Goal: Book appointment/travel/reservation

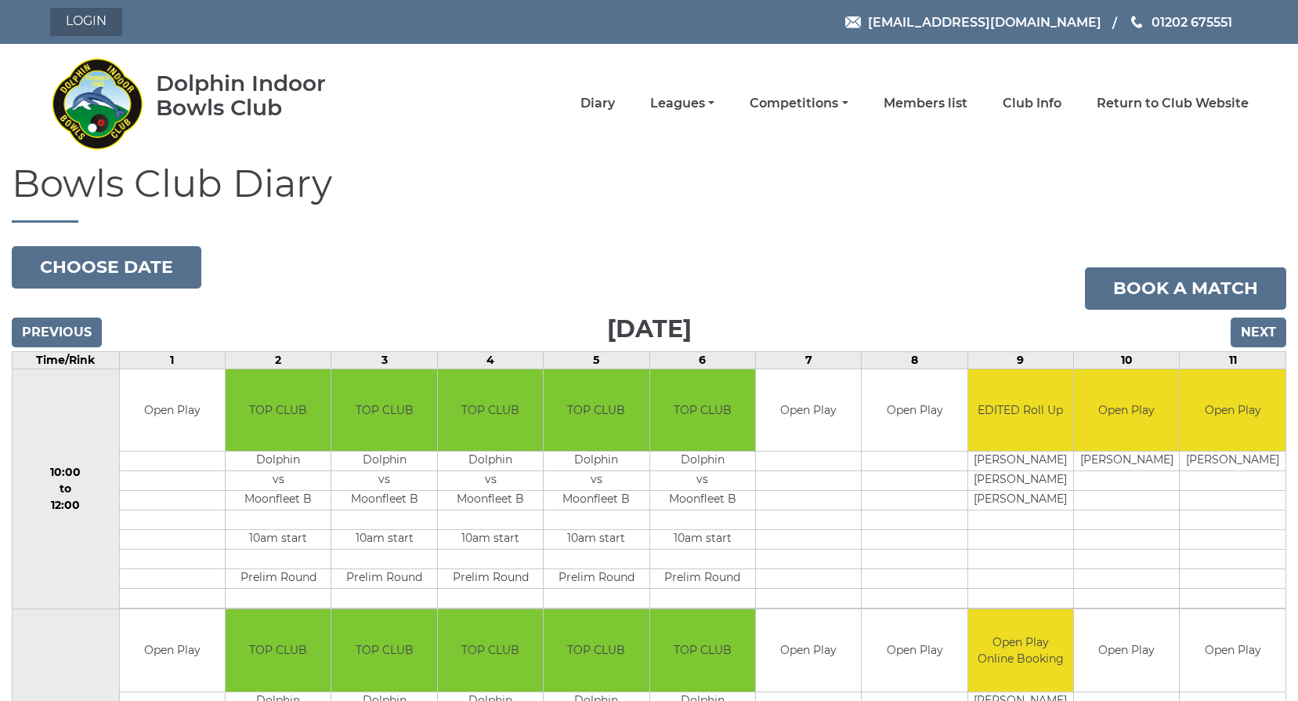
click at [61, 27] on link "Login" at bounding box center [86, 22] width 72 height 28
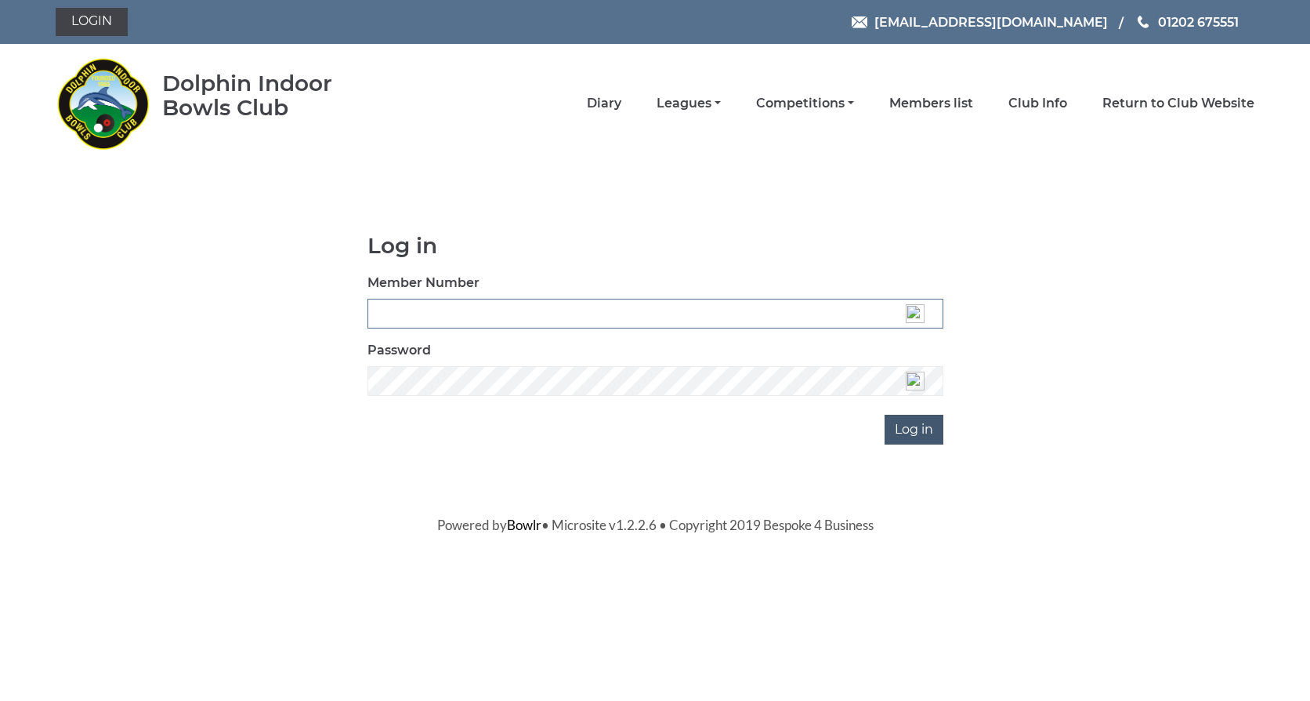
type input "3537"
click at [923, 431] on input "Log in" at bounding box center [914, 430] width 59 height 30
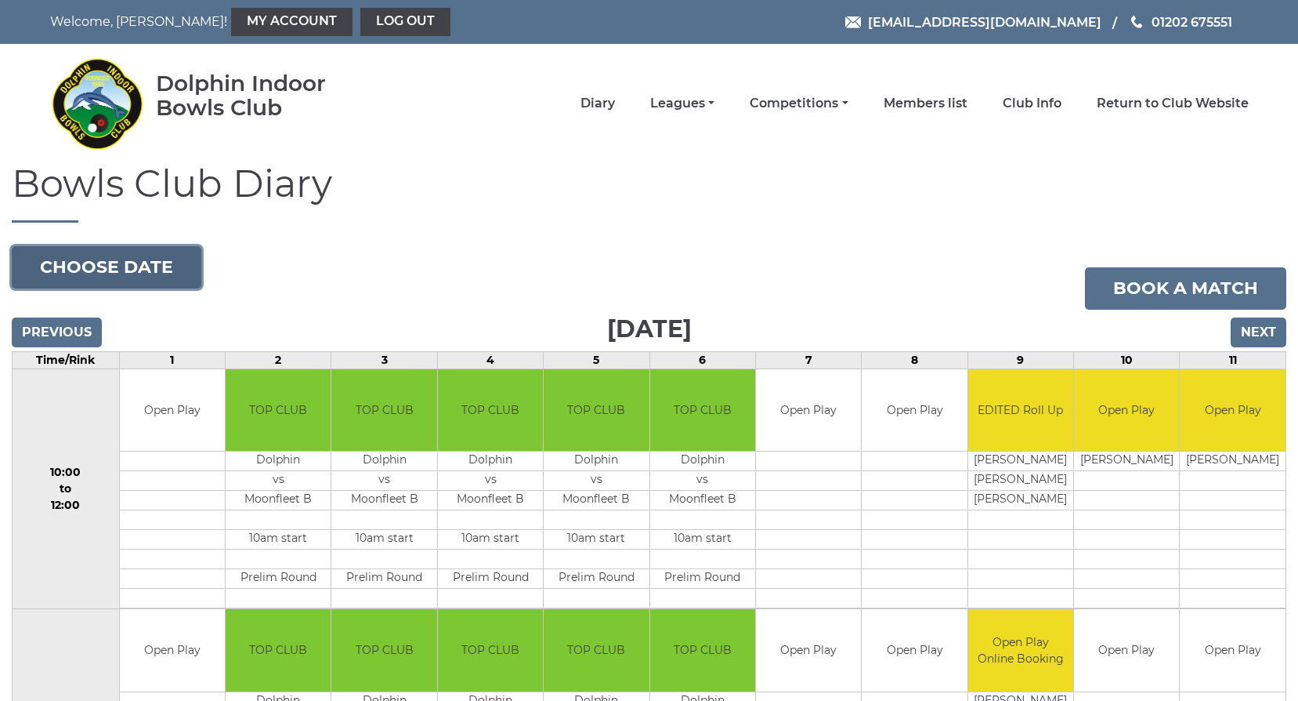
click at [172, 269] on button "Choose date" at bounding box center [107, 267] width 190 height 42
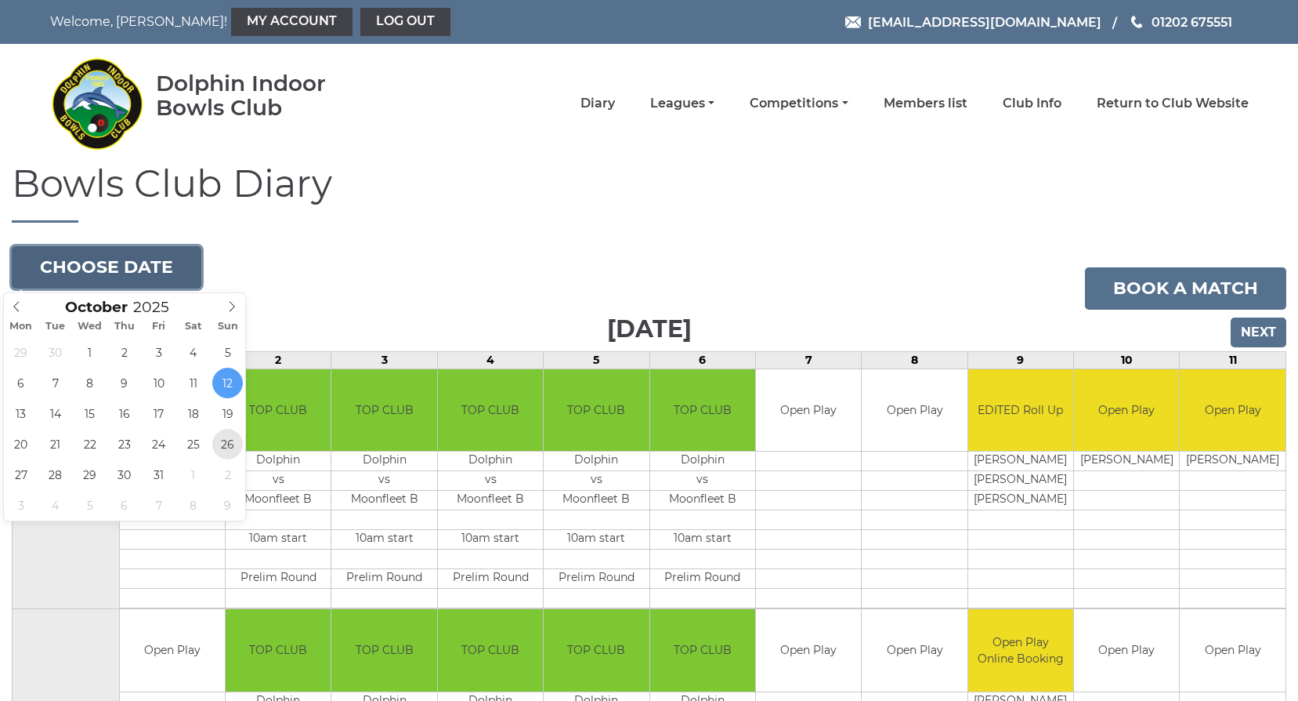
type input "2025-10-26"
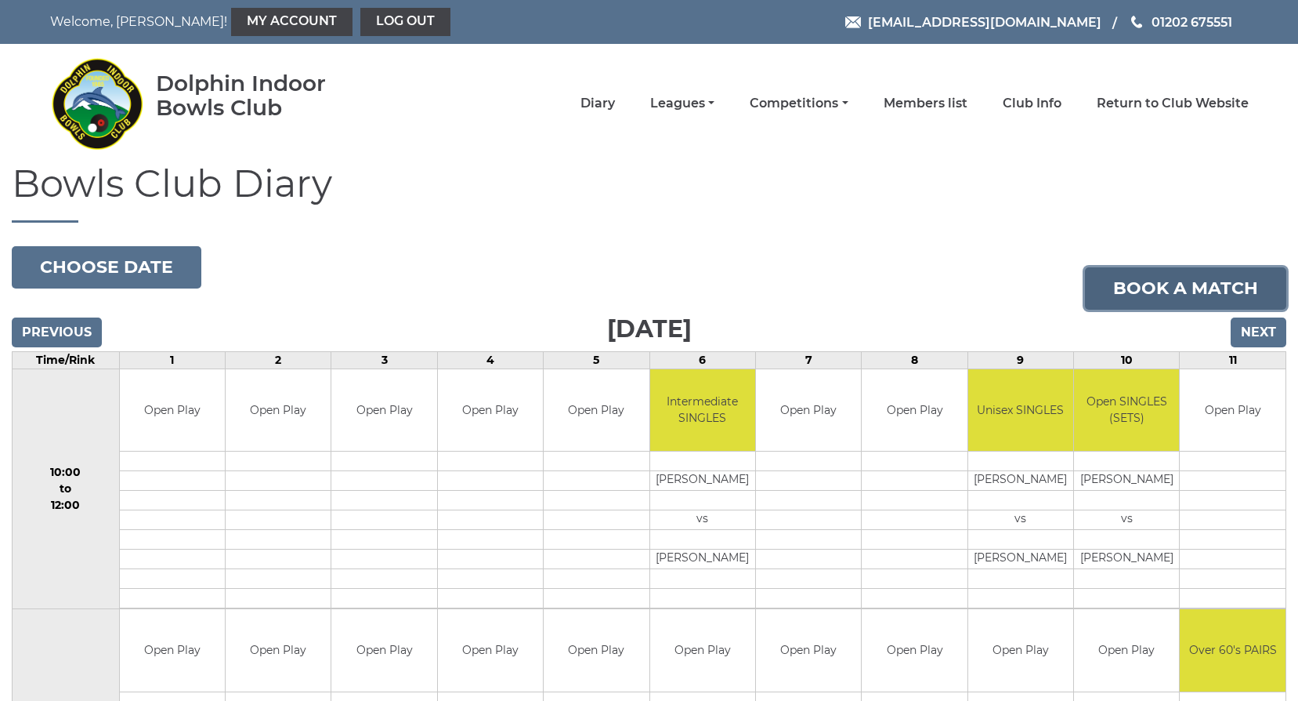
click at [1129, 287] on link "Book a match" at bounding box center [1185, 288] width 201 height 42
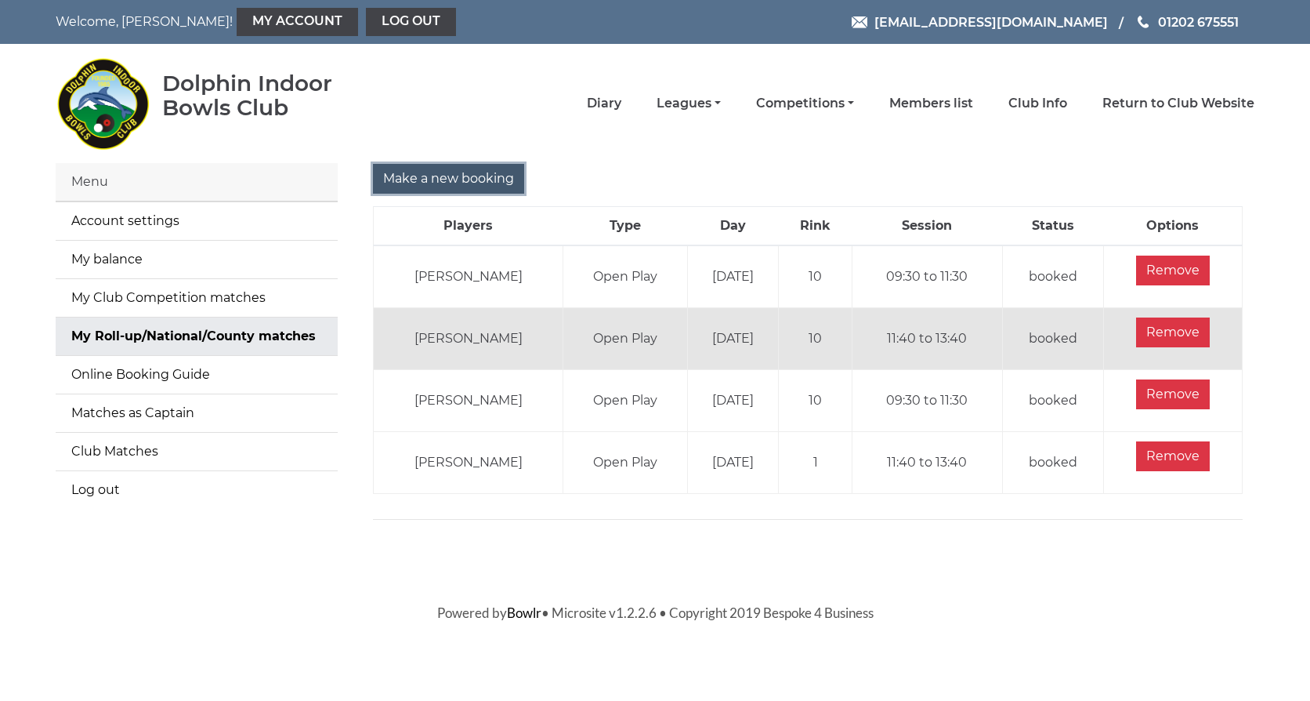
click at [487, 175] on input "Make a new booking" at bounding box center [448, 179] width 151 height 30
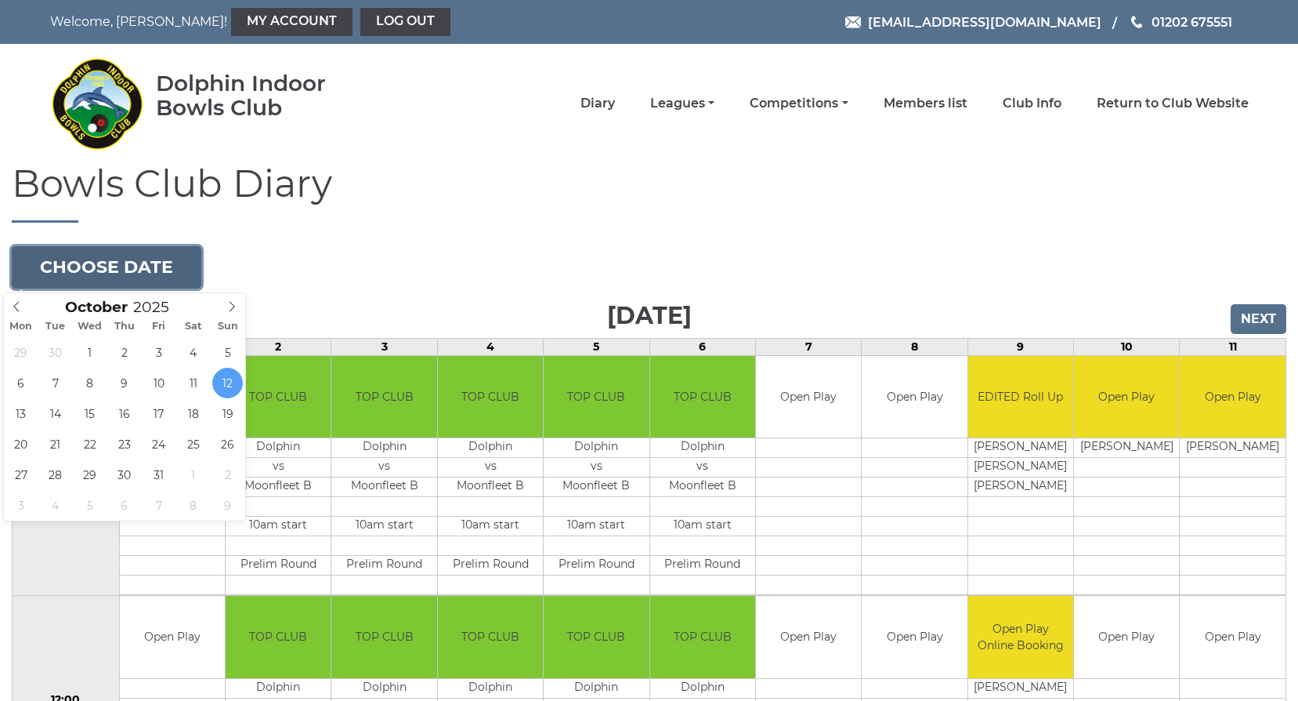
click at [122, 267] on button "Choose date" at bounding box center [107, 267] width 190 height 42
type input "2025-10-26"
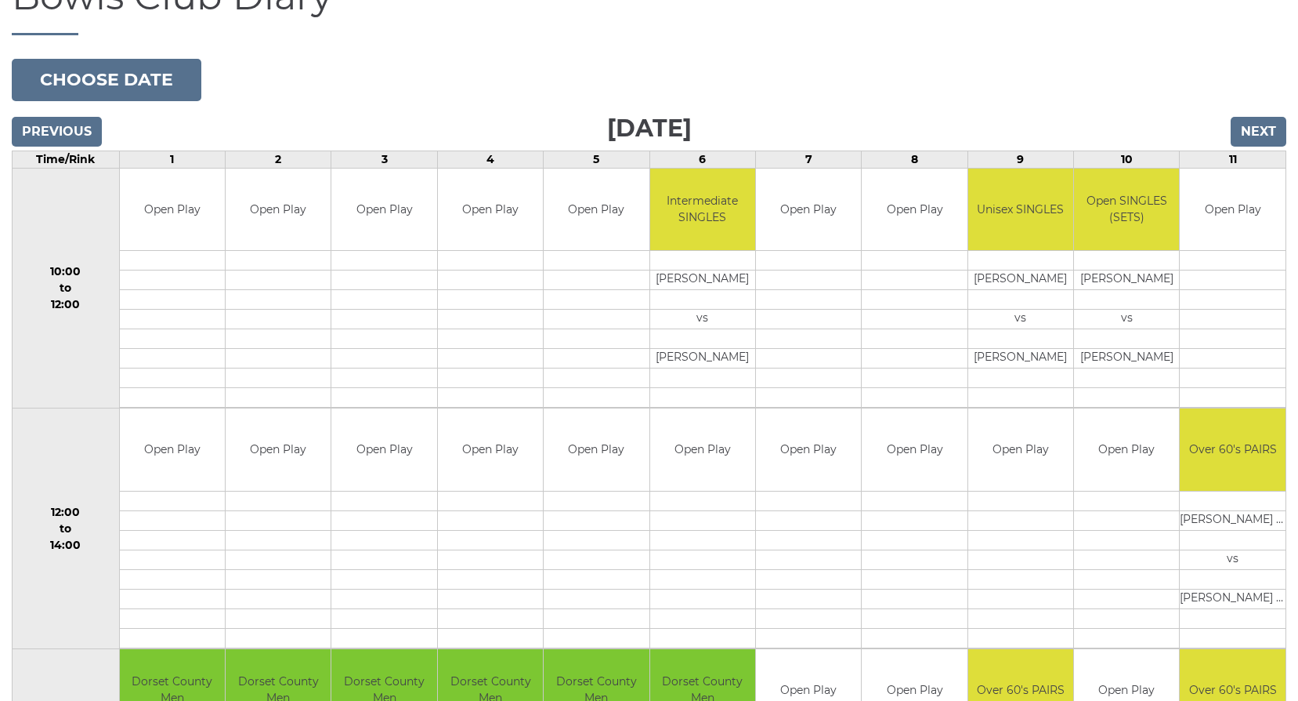
scroll to position [157, 0]
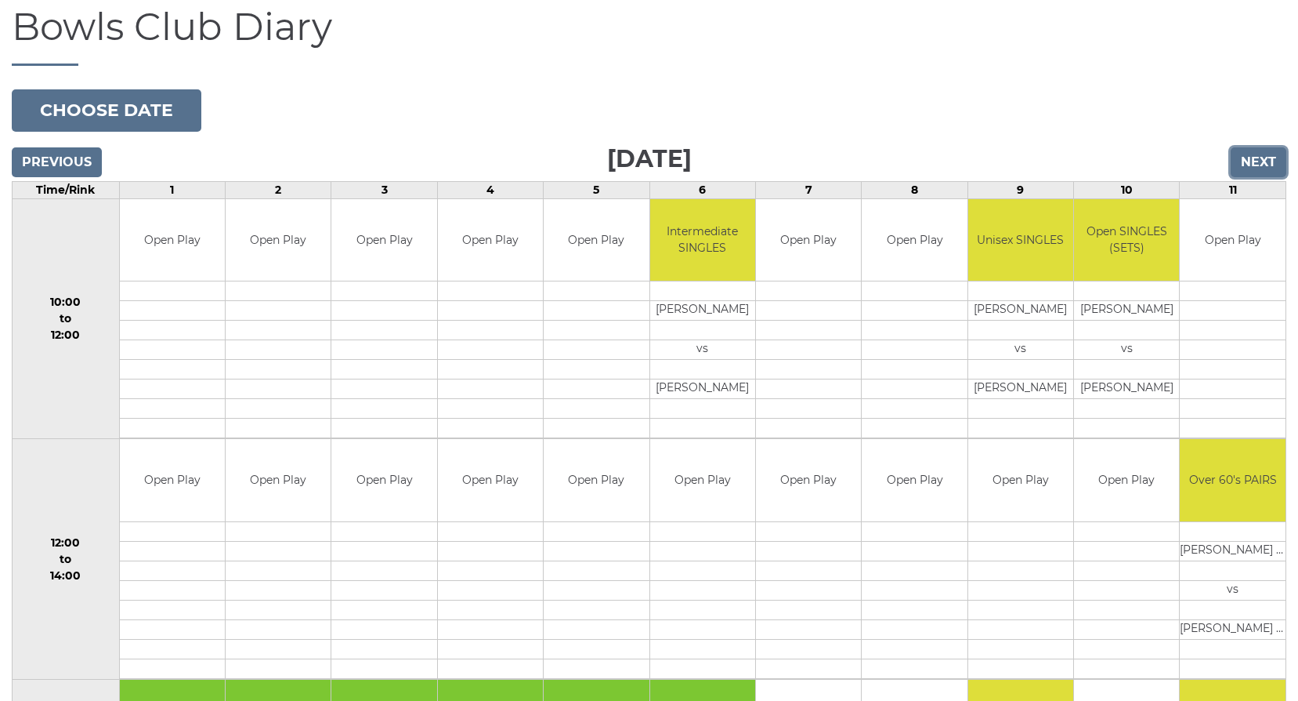
click at [1268, 165] on input "Next" at bounding box center [1259, 162] width 56 height 30
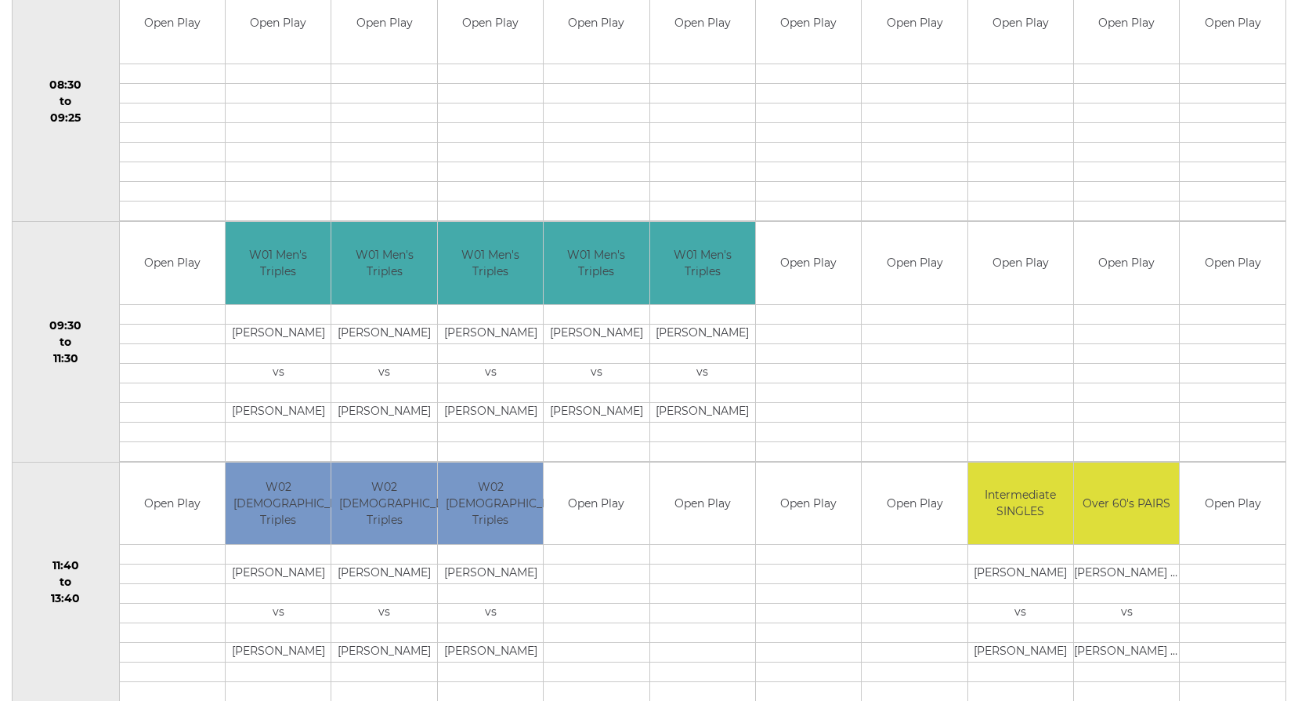
scroll to position [157, 0]
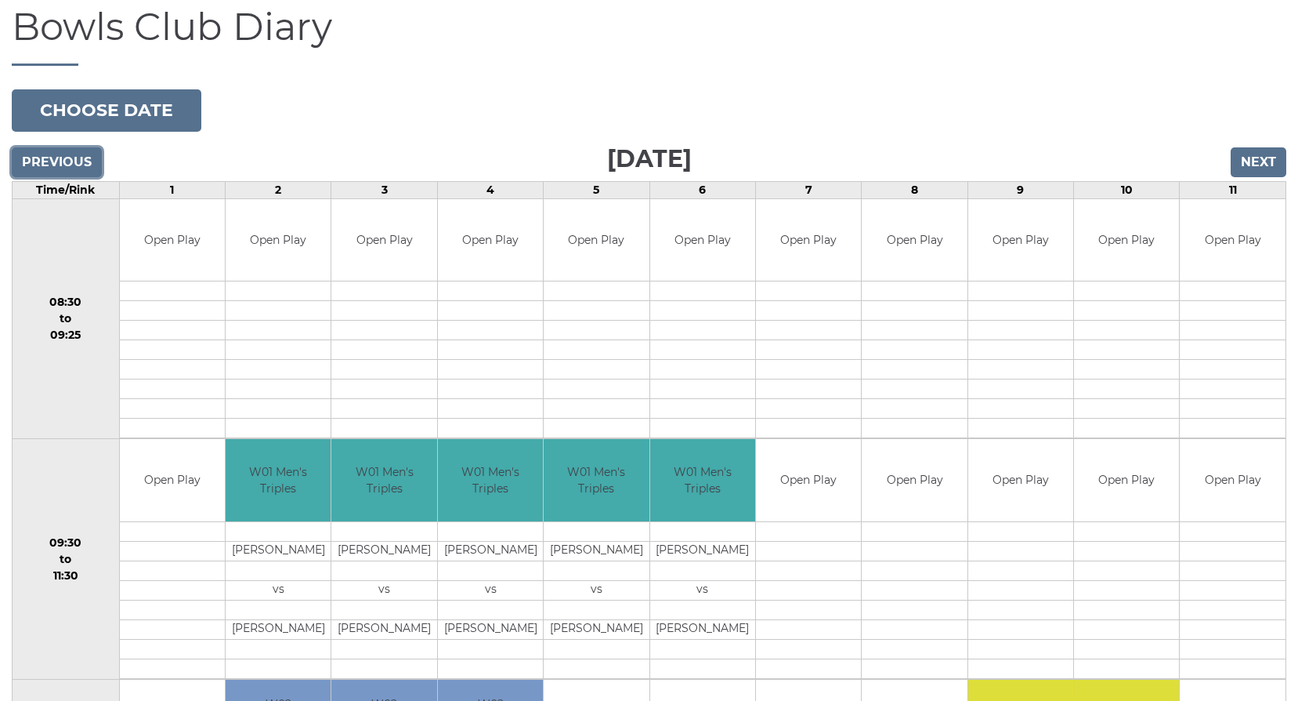
click at [41, 164] on input "Previous" at bounding box center [57, 162] width 90 height 30
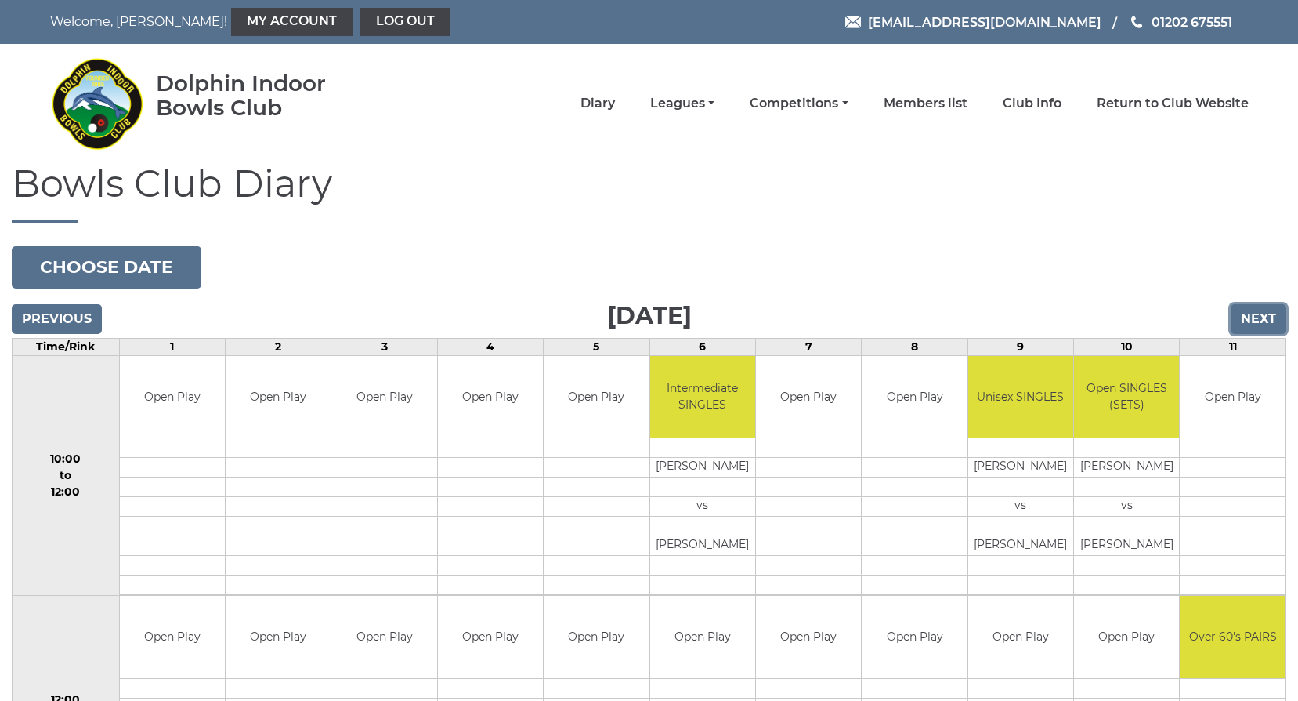
click at [1261, 318] on input "Next" at bounding box center [1259, 319] width 56 height 30
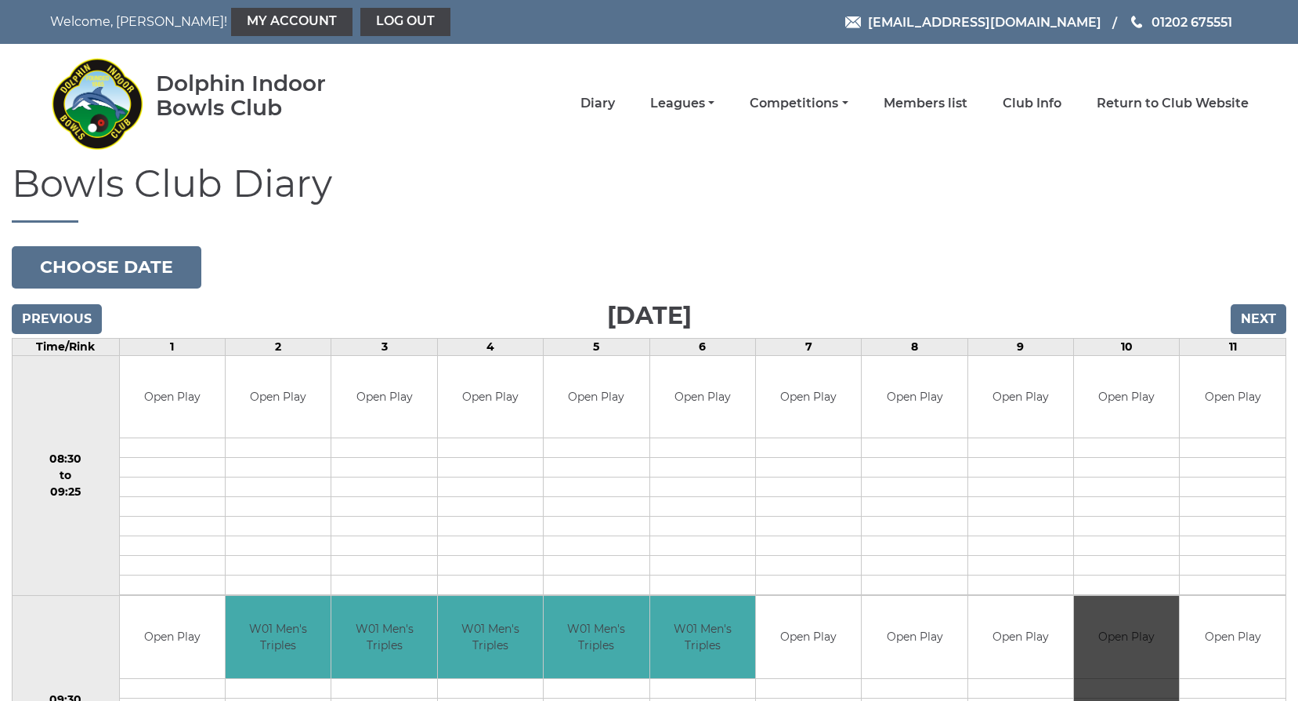
click at [1124, 667] on div "Book slot" at bounding box center [1126, 716] width 105 height 240
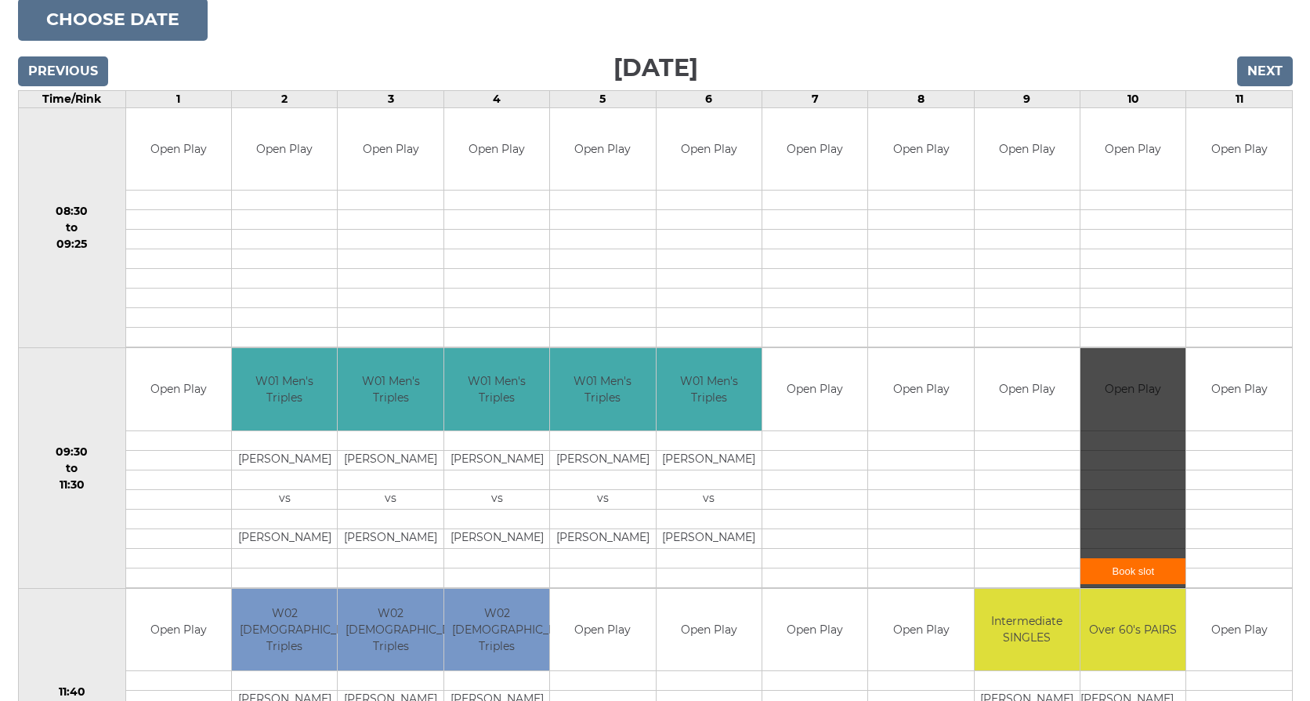
scroll to position [313, 0]
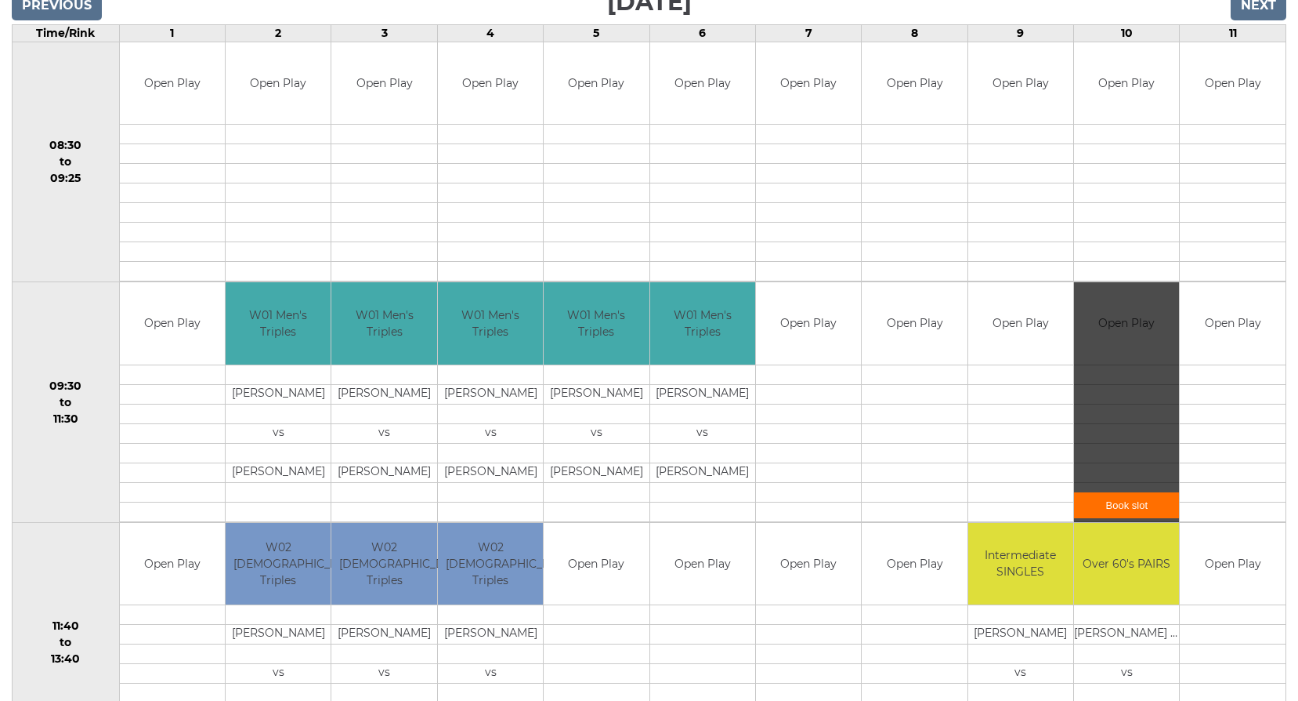
click at [1129, 498] on link "Book slot" at bounding box center [1126, 505] width 105 height 26
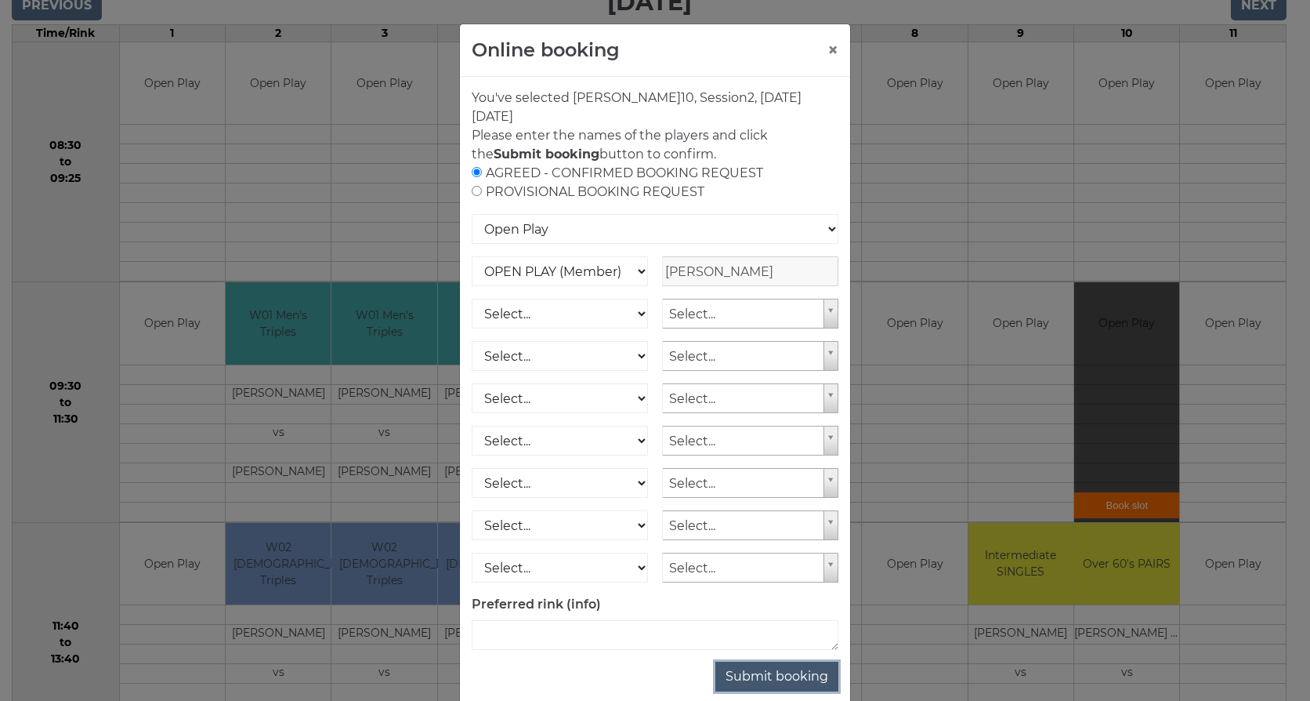
click at [792, 676] on button "Submit booking" at bounding box center [776, 676] width 123 height 30
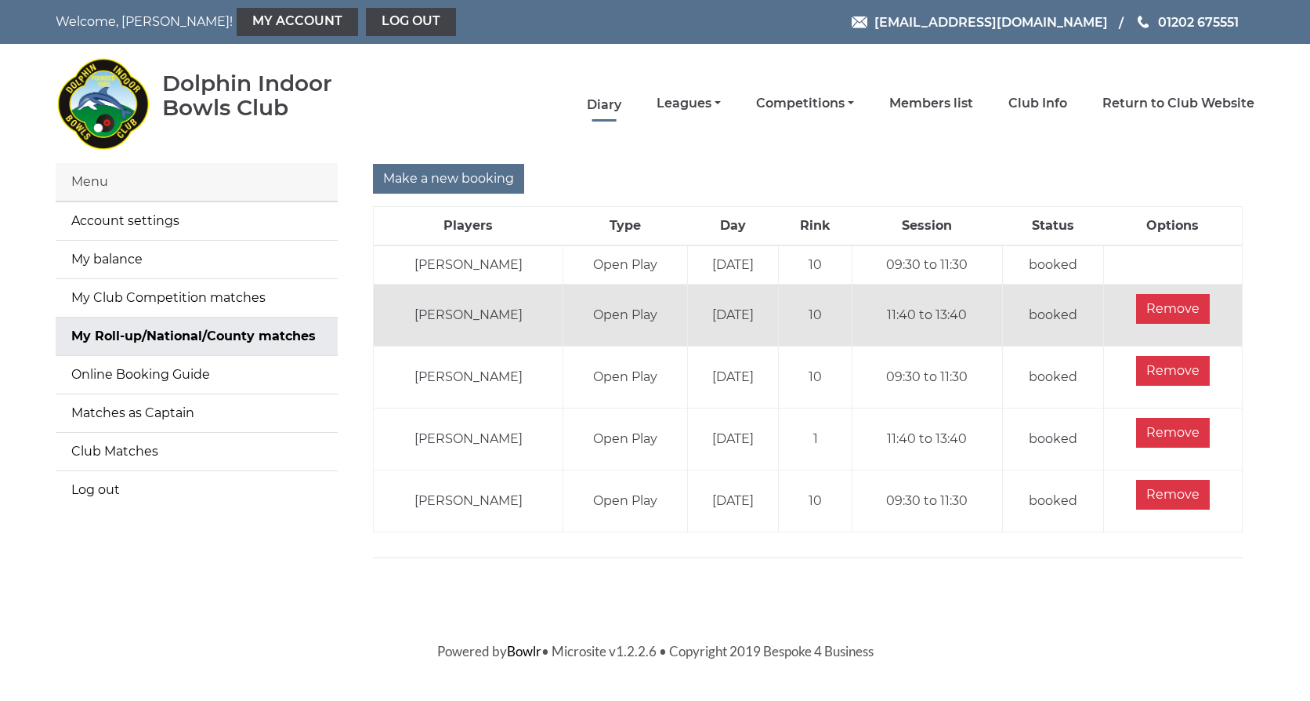
click at [609, 100] on link "Diary" at bounding box center [604, 104] width 34 height 17
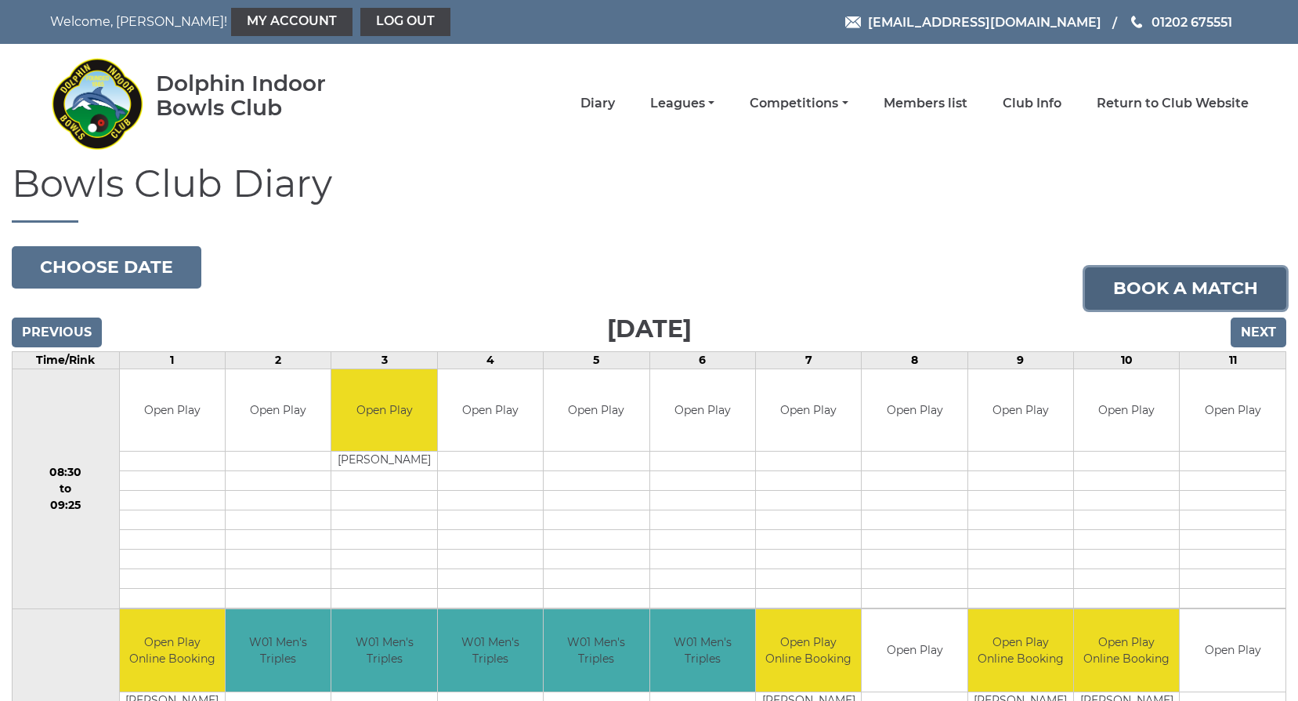
click at [1198, 293] on link "Book a match" at bounding box center [1185, 288] width 201 height 42
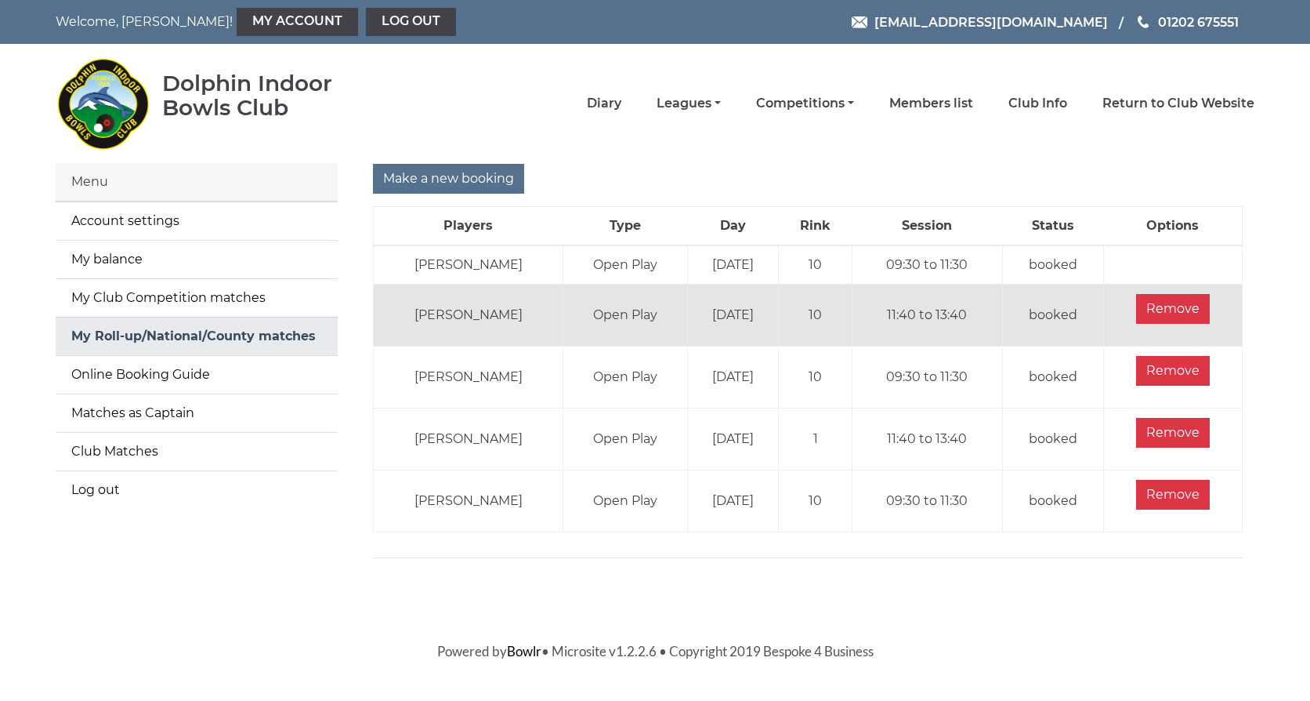
click at [137, 342] on link "My Roll-up/National/County matches" at bounding box center [197, 336] width 282 height 38
click at [137, 333] on link "My Roll-up/National/County matches" at bounding box center [197, 336] width 282 height 38
click at [603, 103] on link "Diary" at bounding box center [604, 104] width 34 height 17
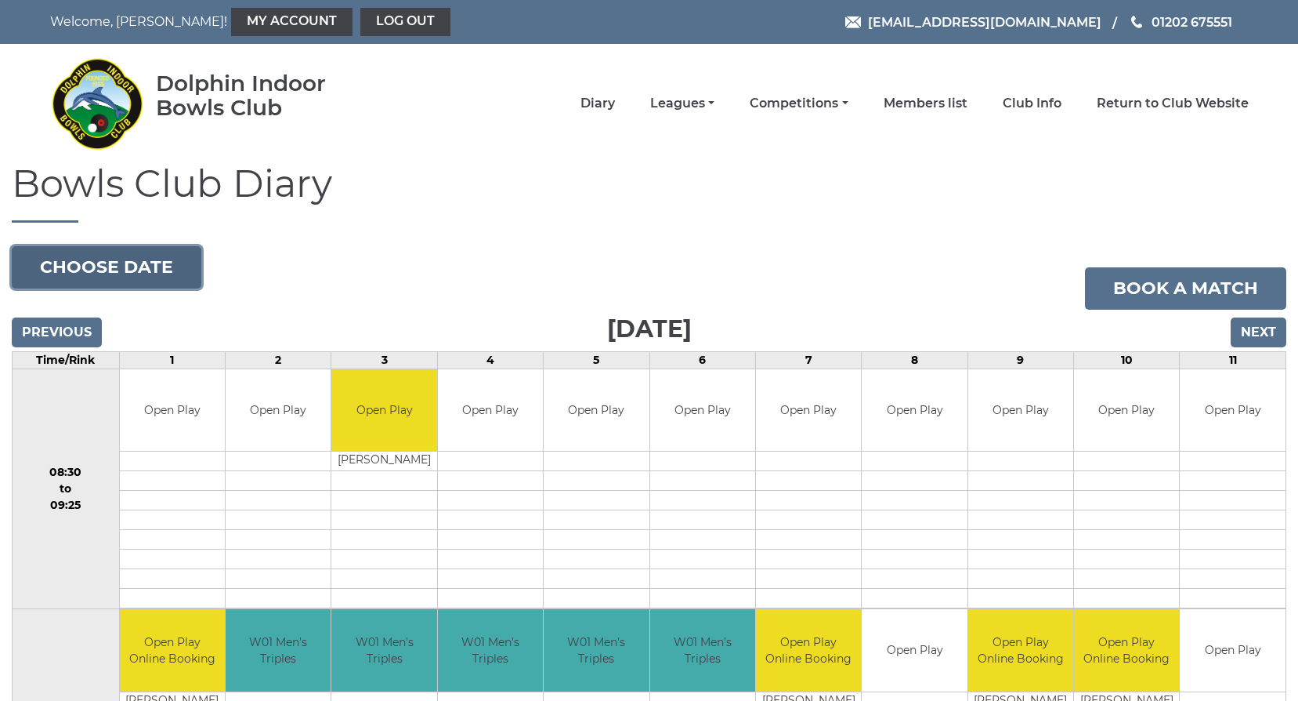
click at [104, 266] on button "Choose date" at bounding box center [107, 267] width 190 height 42
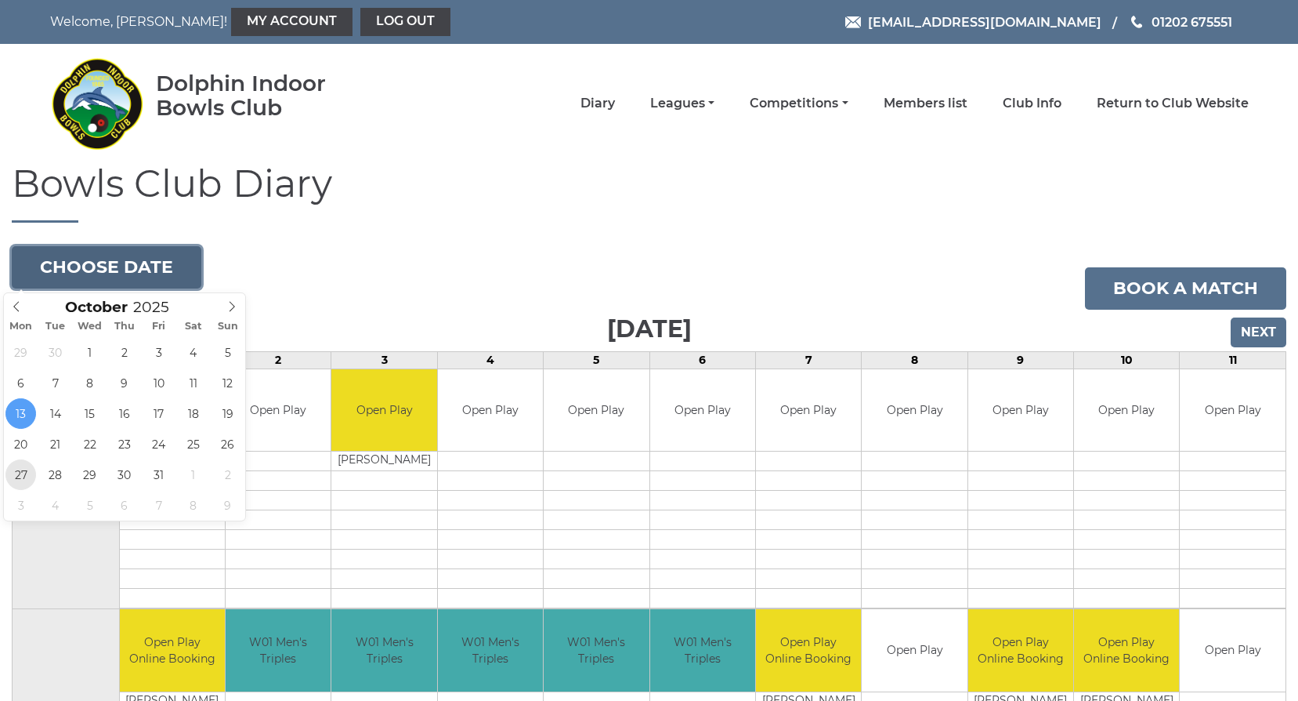
type input "[DATE]"
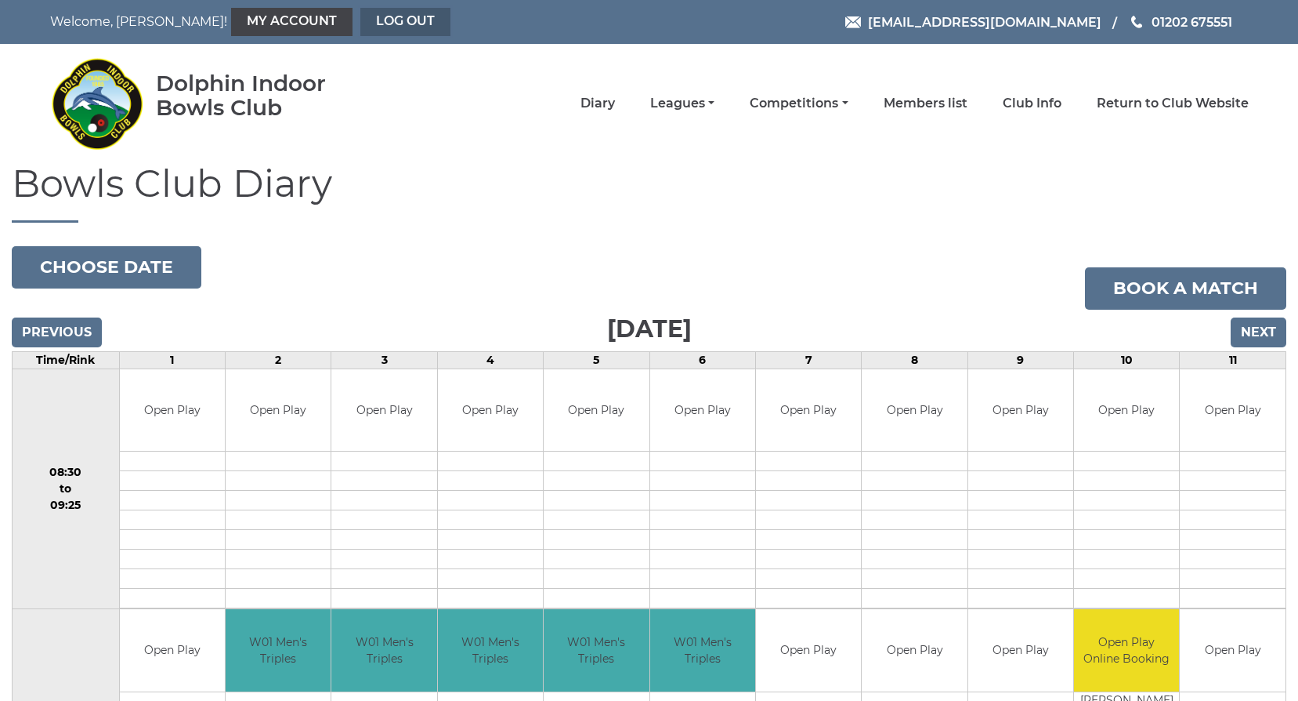
click at [375, 13] on link "Log out" at bounding box center [405, 22] width 90 height 28
